Goal: Transaction & Acquisition: Obtain resource

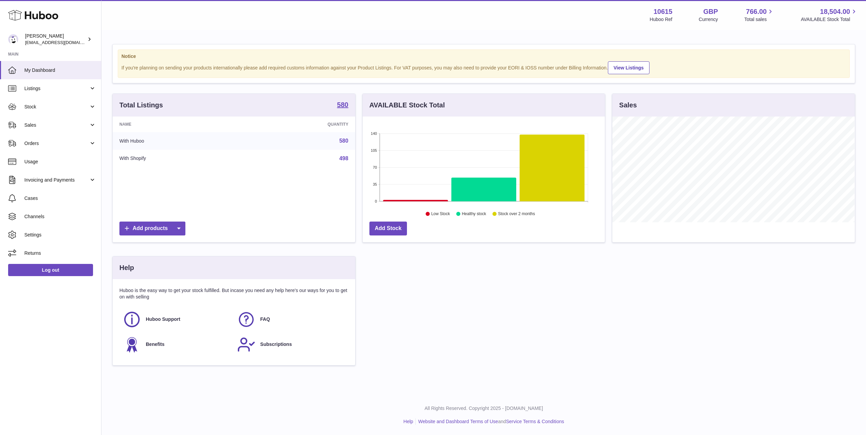
scroll to position [106, 242]
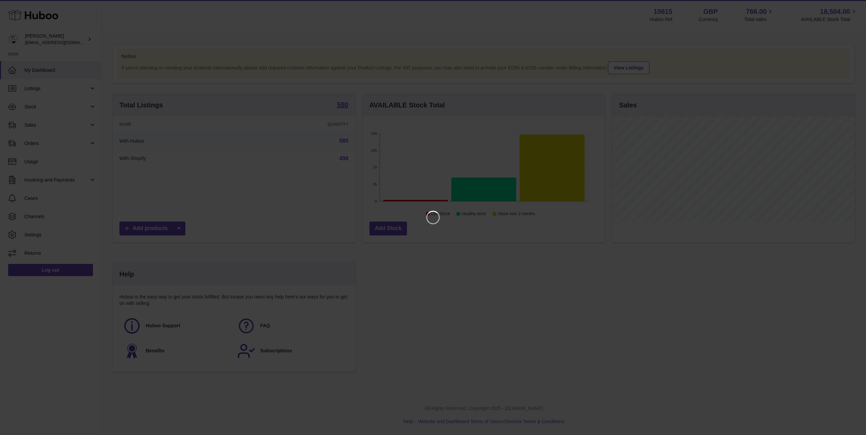
click at [585, 151] on iframe at bounding box center [433, 217] width 839 height 407
click at [849, 3] on icon "Close" at bounding box center [849, 6] width 8 height 8
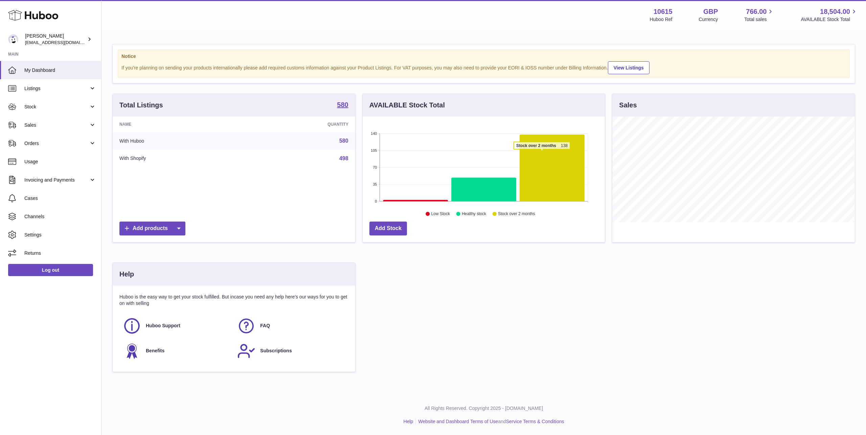
click at [542, 153] on icon at bounding box center [552, 167] width 65 height 67
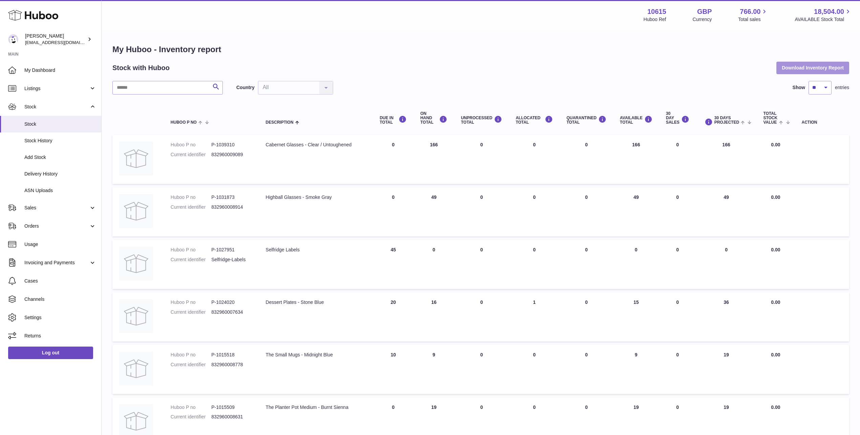
click at [804, 68] on button "Download Inventory Report" at bounding box center [812, 68] width 73 height 12
